Goal: Task Accomplishment & Management: Complete application form

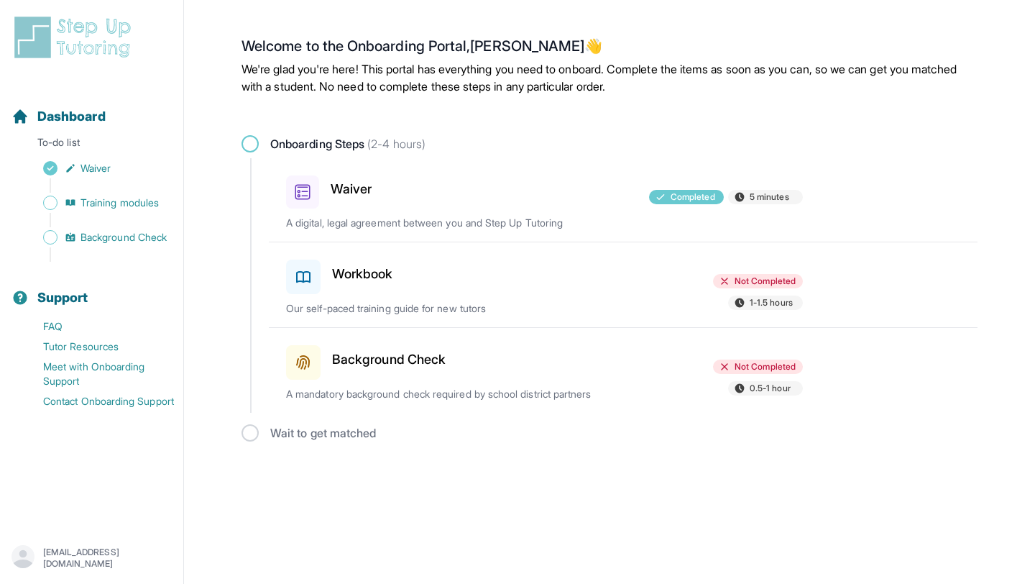
click at [355, 272] on h3 "Workbook" at bounding box center [362, 274] width 61 height 20
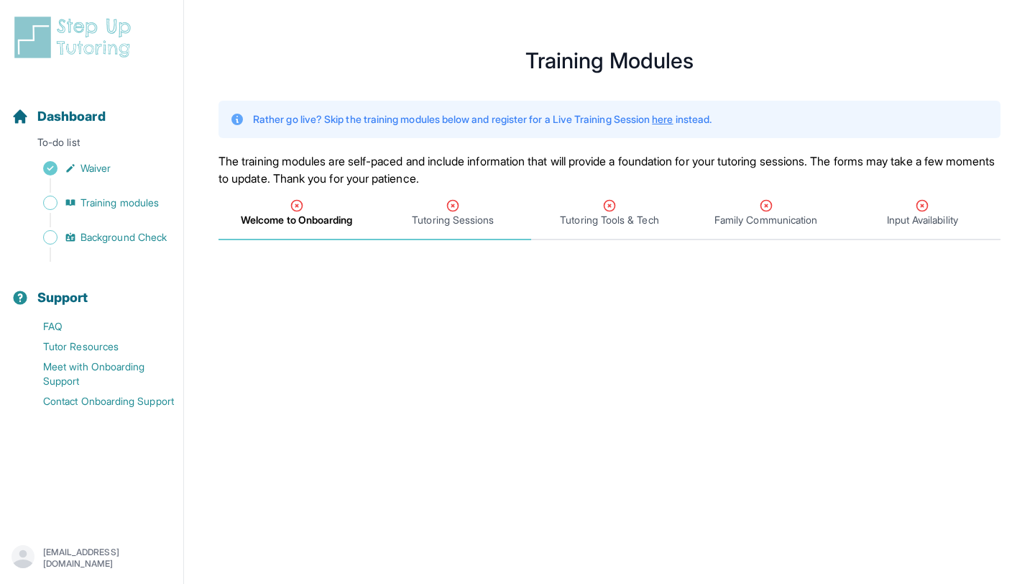
click at [454, 210] on icon "Tabs" at bounding box center [453, 206] width 11 height 11
click at [646, 203] on div "Tutoring Tools & Tech" at bounding box center [609, 212] width 151 height 29
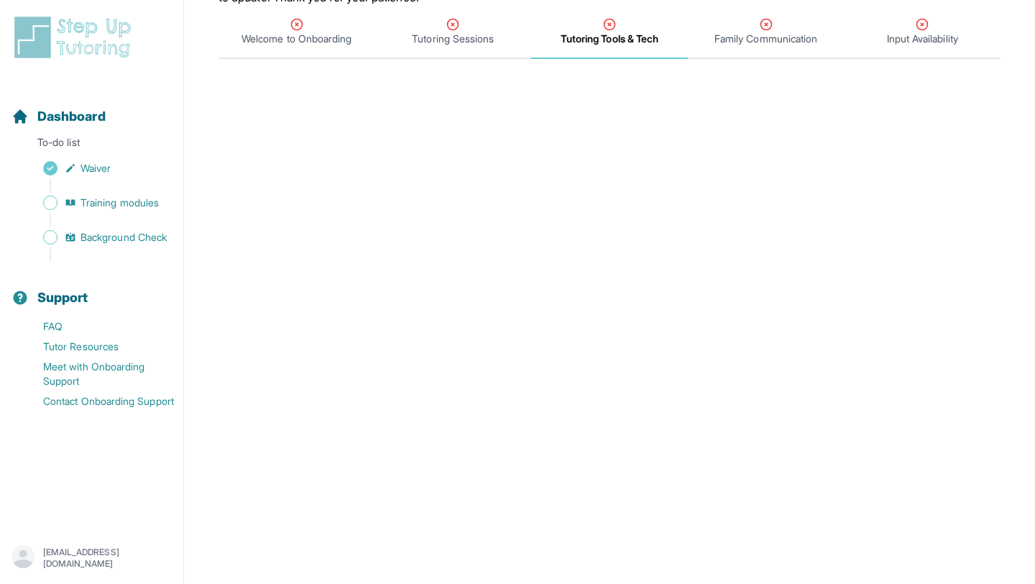
scroll to position [173, 0]
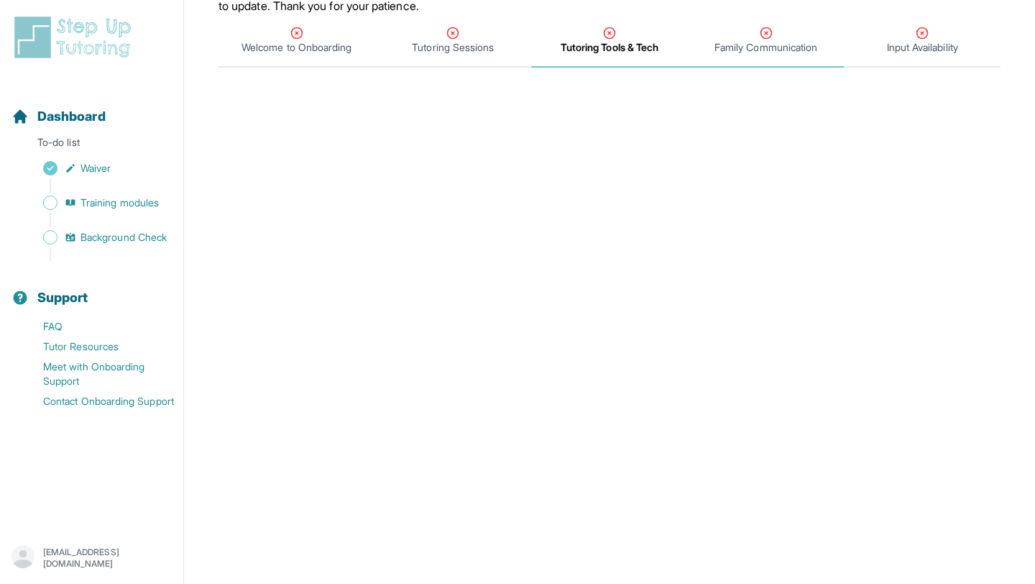
click at [758, 48] on span "Family Communication" at bounding box center [766, 47] width 103 height 14
click at [925, 50] on span "Input Availability" at bounding box center [922, 47] width 71 height 14
click at [286, 49] on span "Welcome to Onboarding" at bounding box center [297, 47] width 110 height 14
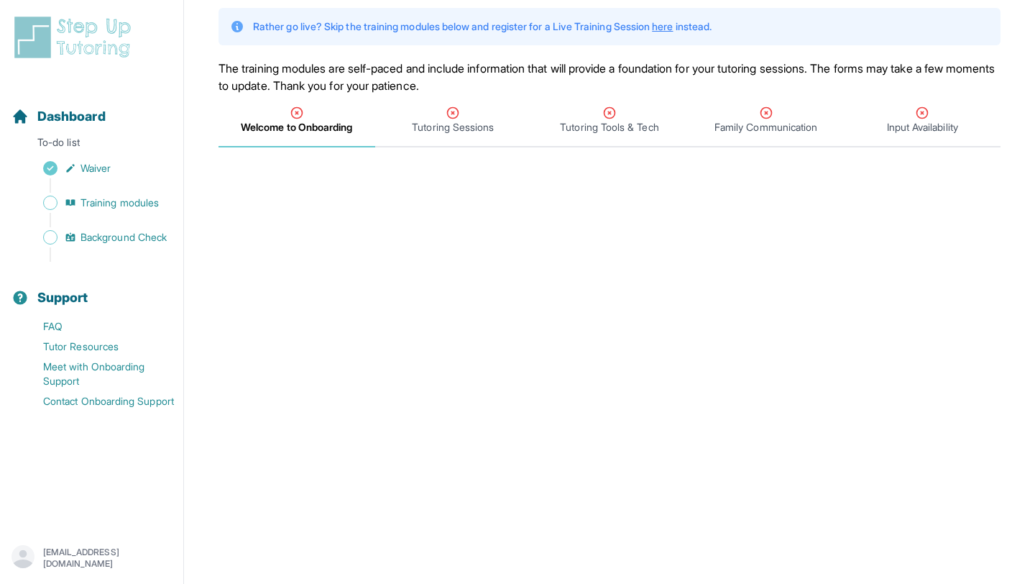
scroll to position [0, 0]
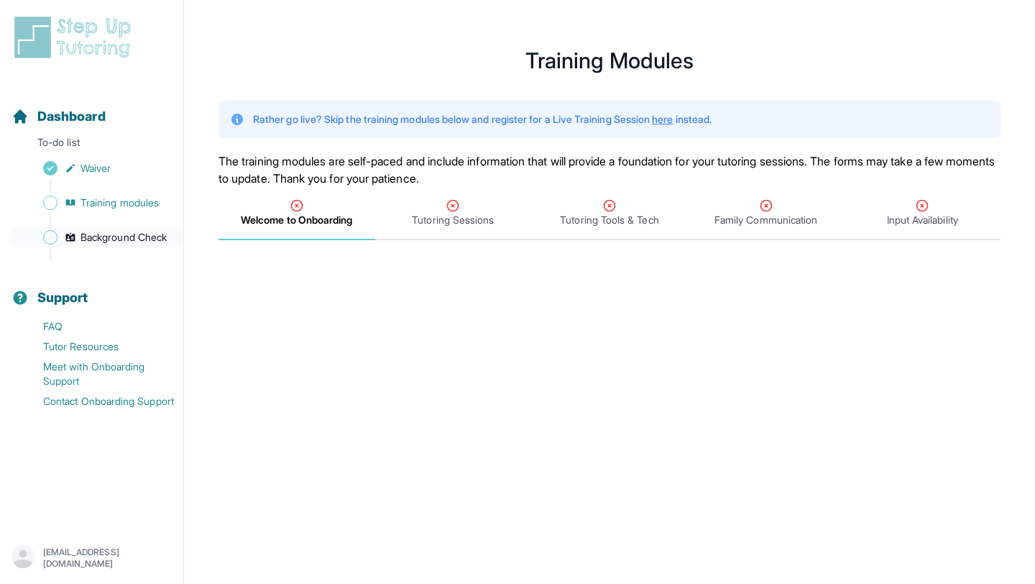
click at [114, 241] on span "Background Check" at bounding box center [124, 237] width 86 height 14
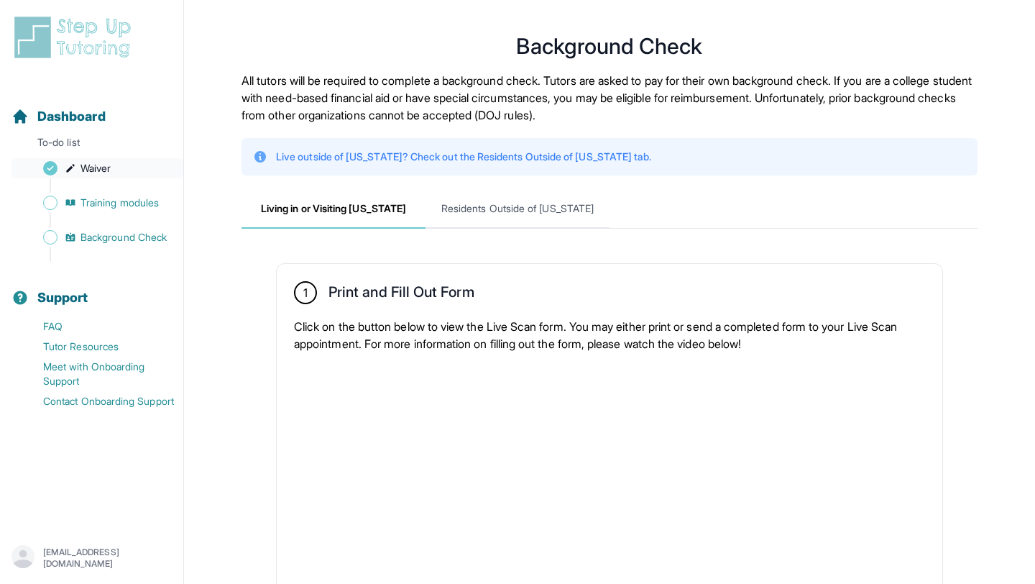
click at [140, 166] on link "Waiver" at bounding box center [98, 168] width 172 height 20
